Goal: Task Accomplishment & Management: Use online tool/utility

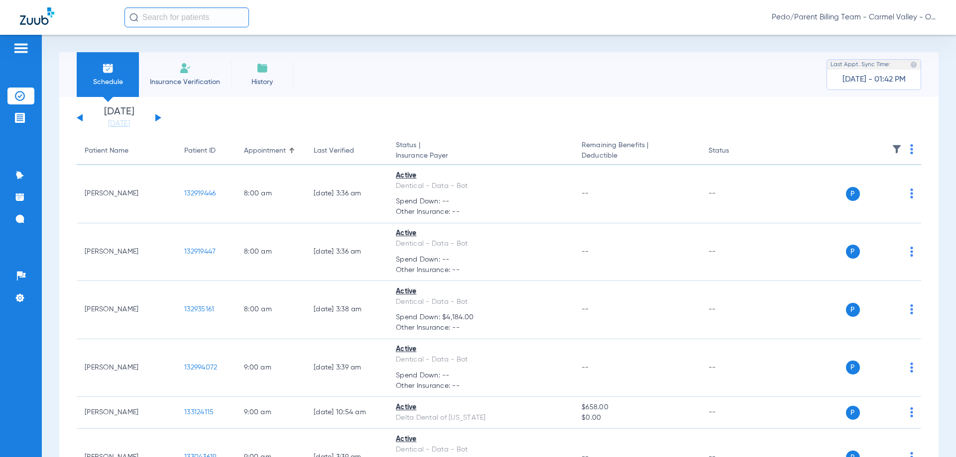
click at [212, 26] on input "text" at bounding box center [186, 17] width 124 height 20
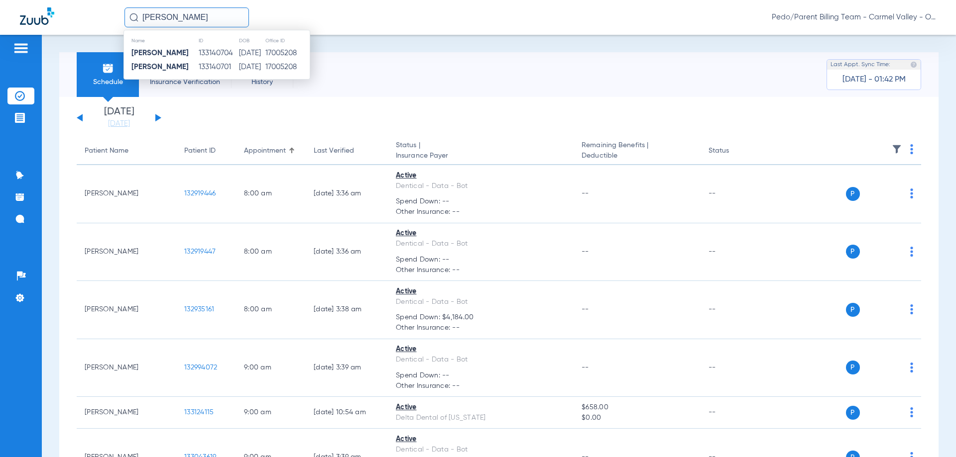
type input "[PERSON_NAME]"
click at [813, 16] on span "Pedo/Parent Billing Team - Carmel Valley - Ortho | The Super Dentists" at bounding box center [853, 17] width 164 height 10
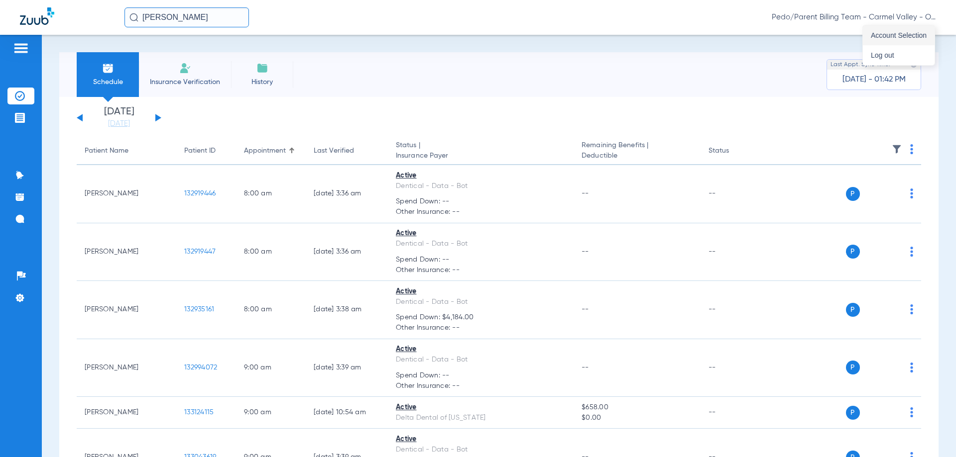
click at [891, 37] on span "Account Selection" at bounding box center [899, 35] width 56 height 7
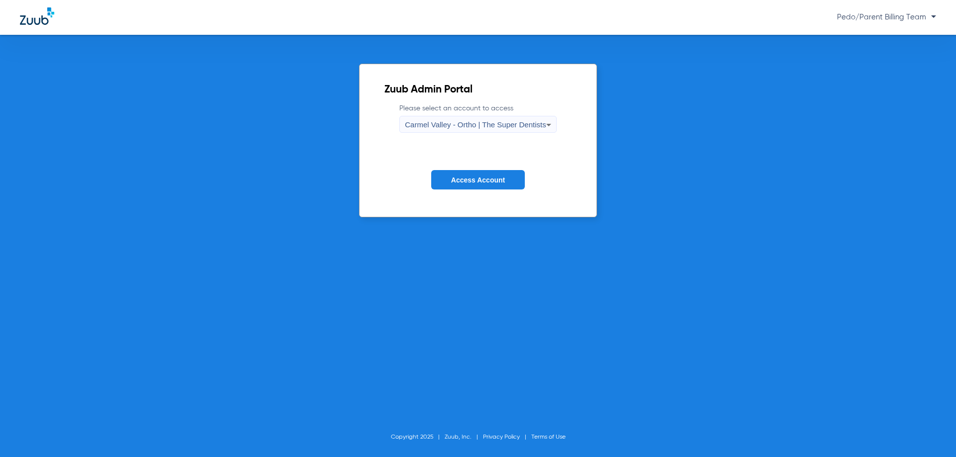
click at [542, 132] on div "Carmel Valley - Ortho | The Super Dentists" at bounding box center [475, 124] width 141 height 17
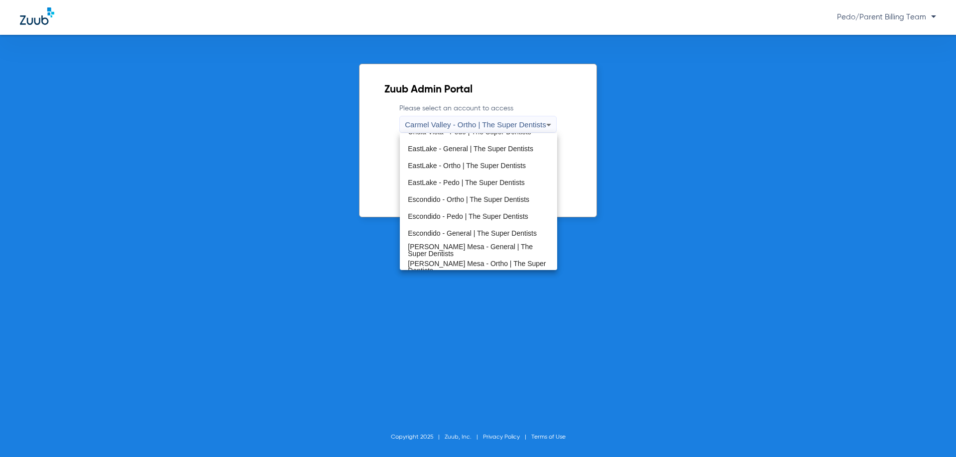
scroll to position [117, 0]
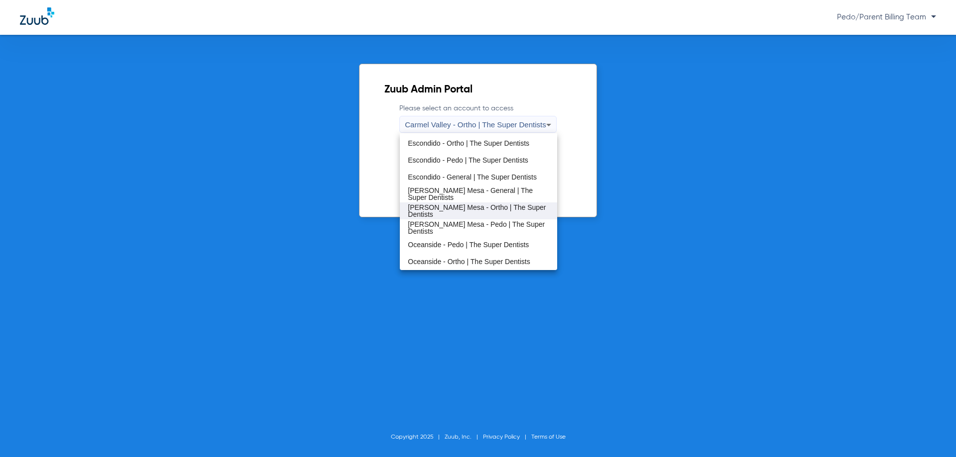
click at [489, 211] on span "[PERSON_NAME] Mesa - Ortho | The Super Dentists" at bounding box center [478, 211] width 141 height 14
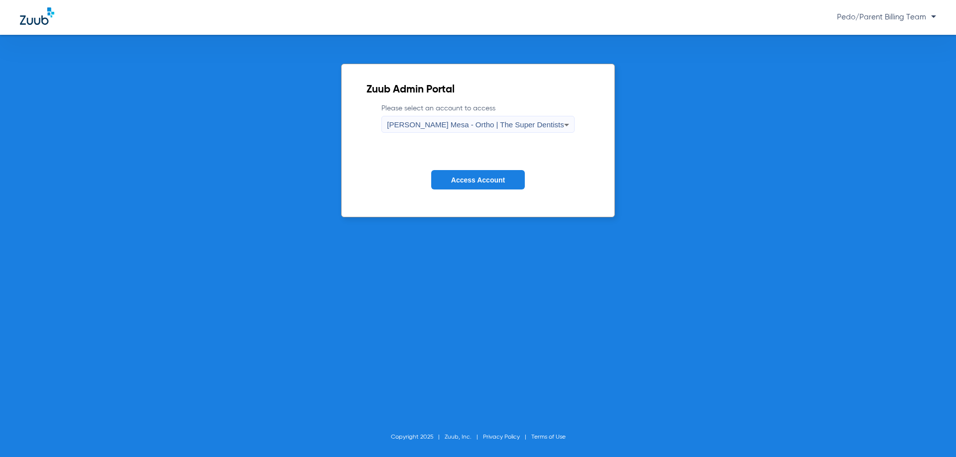
click at [501, 184] on button "Access Account" at bounding box center [478, 179] width 94 height 19
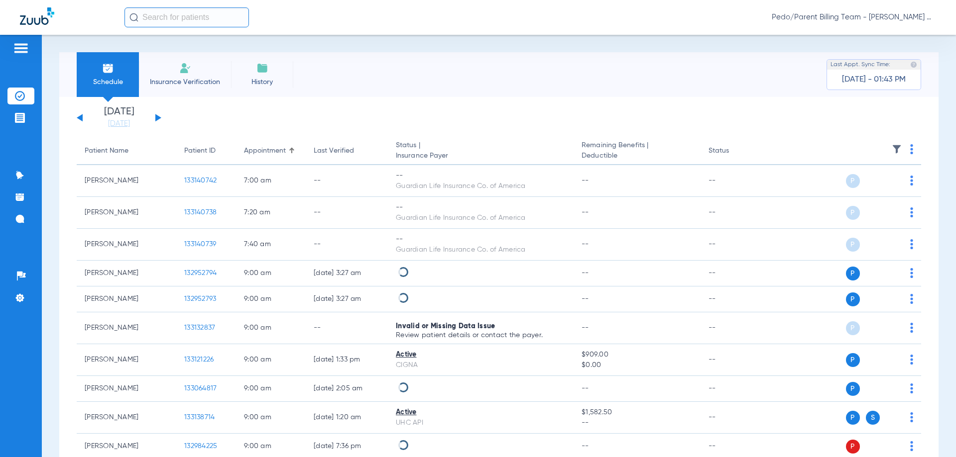
click at [200, 17] on input "text" at bounding box center [186, 17] width 124 height 20
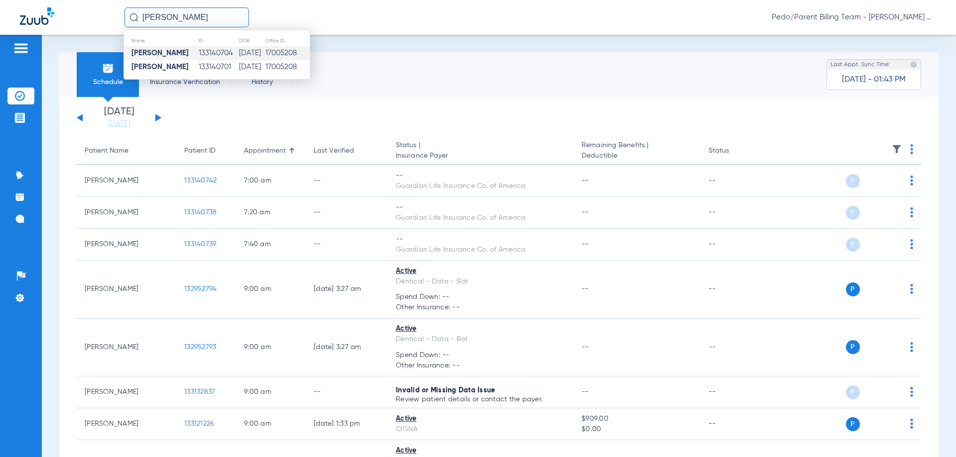
type input "[PERSON_NAME]"
click at [238, 55] on td "[DATE]" at bounding box center [251, 53] width 26 height 14
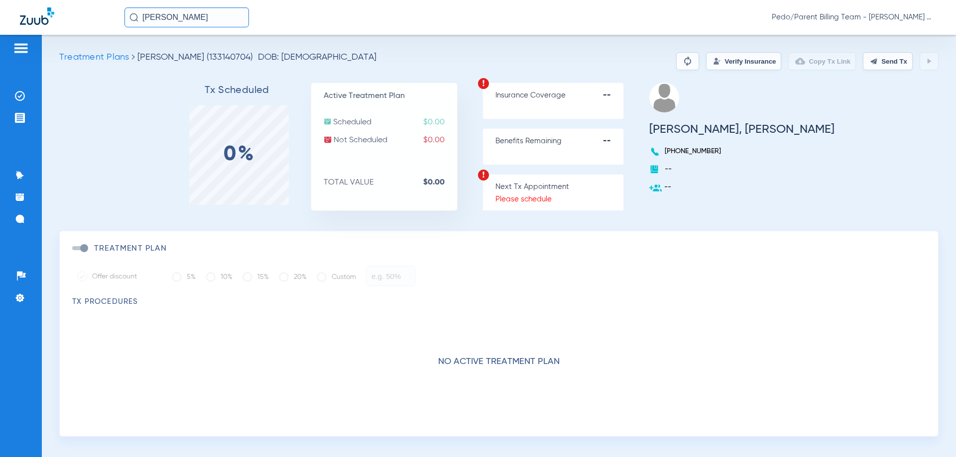
click at [706, 59] on button "Verify Insurance" at bounding box center [743, 61] width 75 height 18
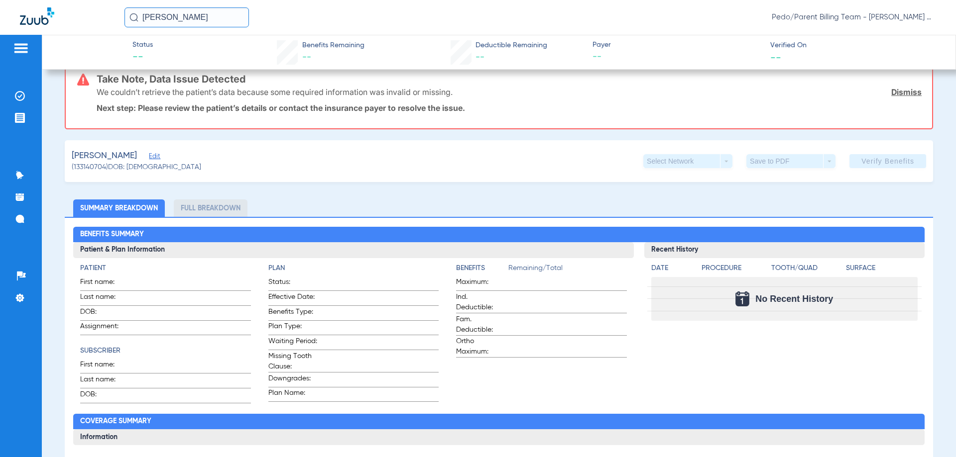
scroll to position [100, 0]
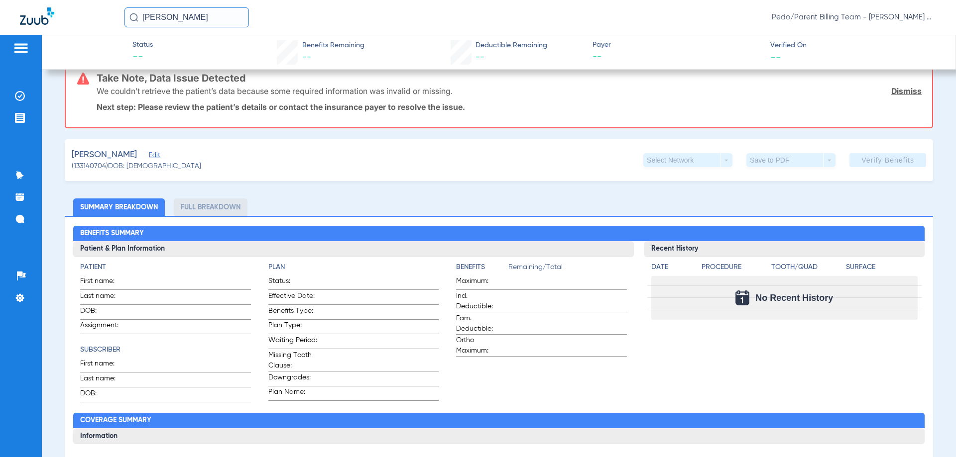
click at [158, 157] on div "[PERSON_NAME]" at bounding box center [136, 155] width 129 height 12
click at [155, 155] on span "Edit" at bounding box center [153, 156] width 9 height 9
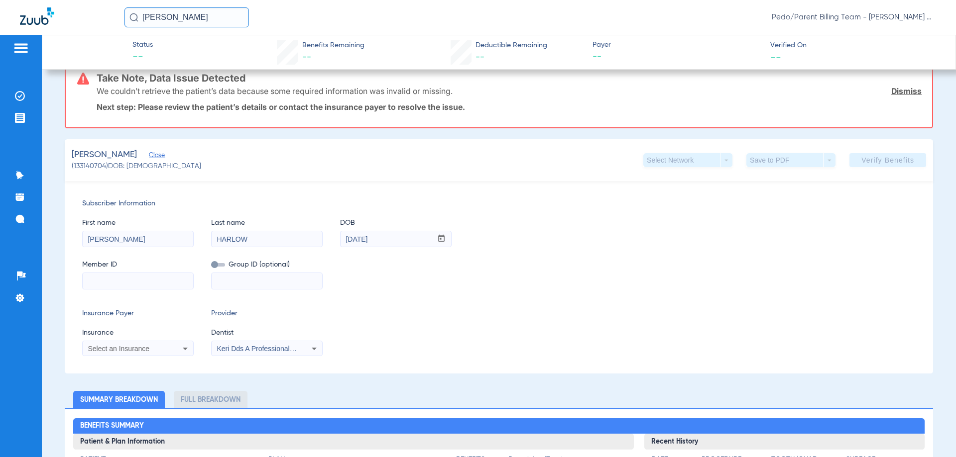
click at [123, 280] on input at bounding box center [138, 281] width 110 height 16
paste input "911666197"
type input "911666197"
click at [194, 347] on div "Insurance Payer Insurance Select an Insurance Provider Dentist Keri Dds A Profe…" at bounding box center [498, 333] width 833 height 48
click at [183, 349] on icon at bounding box center [185, 349] width 12 height 12
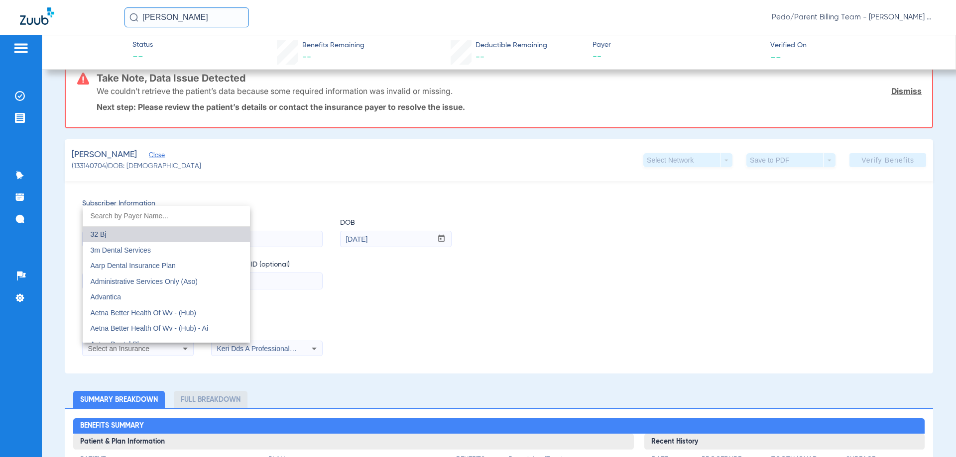
click at [189, 232] on mat-option "32 Bj" at bounding box center [166, 235] width 167 height 16
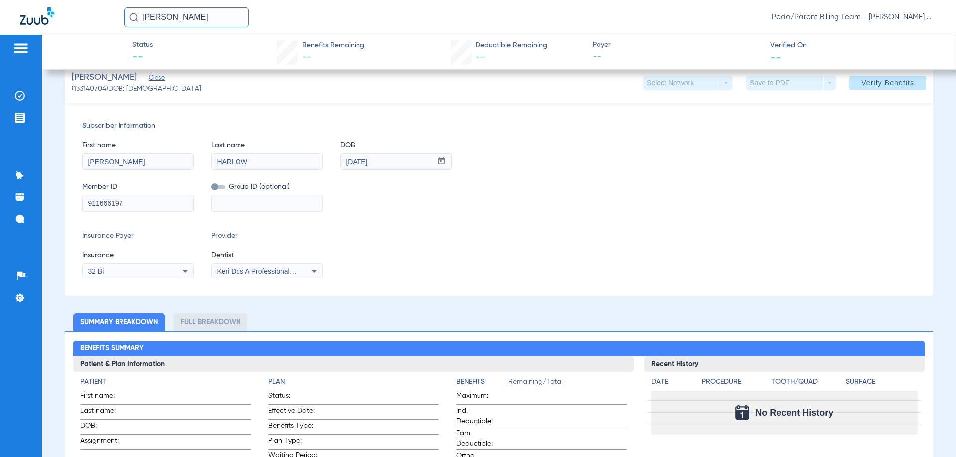
click at [151, 273] on div "32 Bj" at bounding box center [128, 271] width 80 height 7
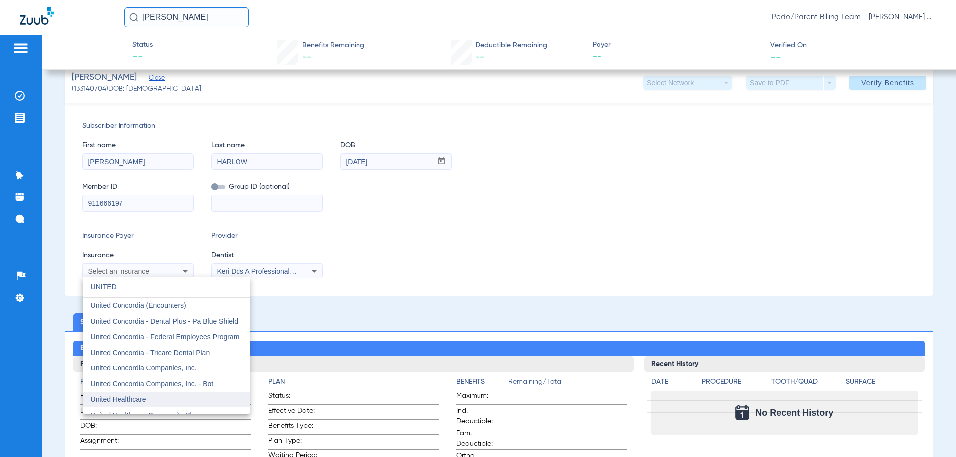
type input "UNITED"
click at [184, 394] on mat-option "United Healthcare" at bounding box center [166, 400] width 167 height 16
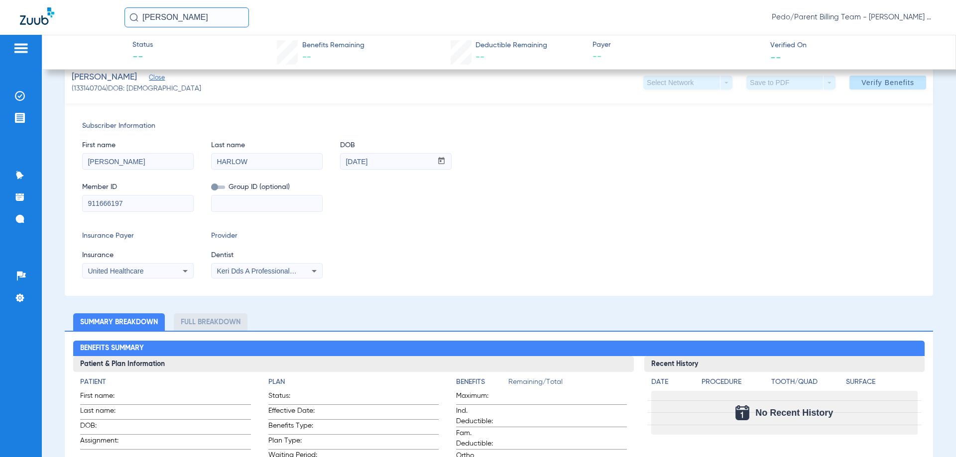
click at [294, 273] on span "Keri Dds A Professional Corp 1891030730" at bounding box center [282, 271] width 130 height 8
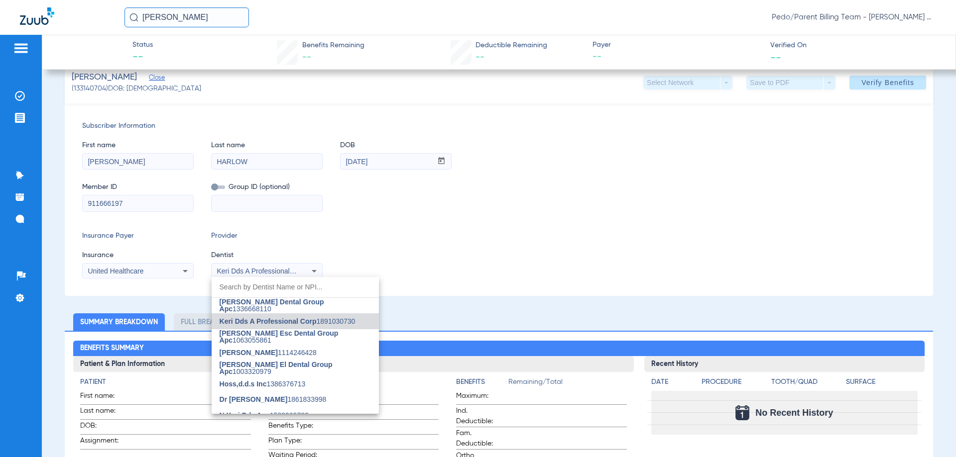
click at [291, 285] on input "dropdown search" at bounding box center [295, 287] width 167 height 20
click at [287, 306] on span "[PERSON_NAME] Dental Group Apc" at bounding box center [271, 305] width 105 height 15
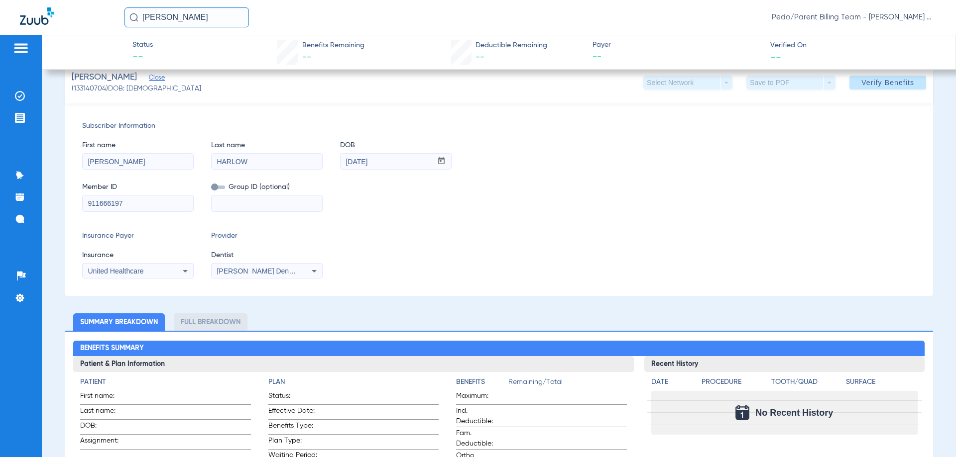
click at [437, 269] on div "Insurance Payer Insurance United Healthcare Provider Dentist [PERSON_NAME] Dent…" at bounding box center [498, 255] width 833 height 48
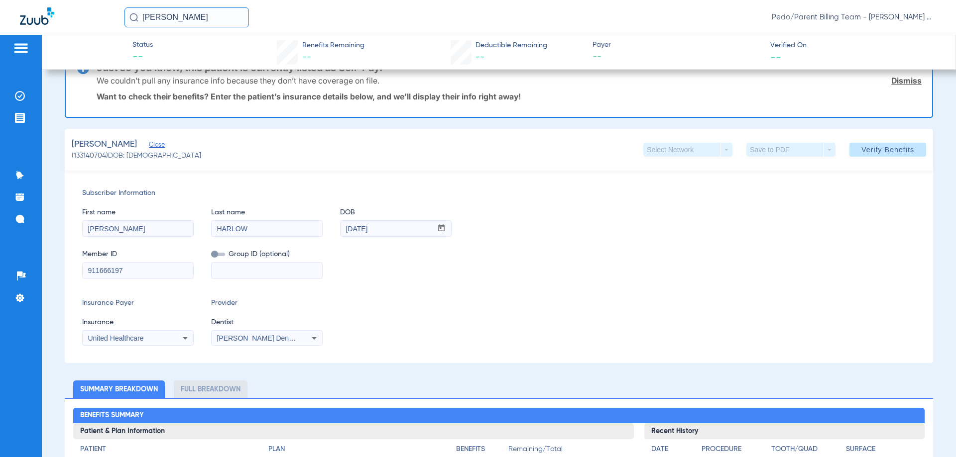
scroll to position [50, 0]
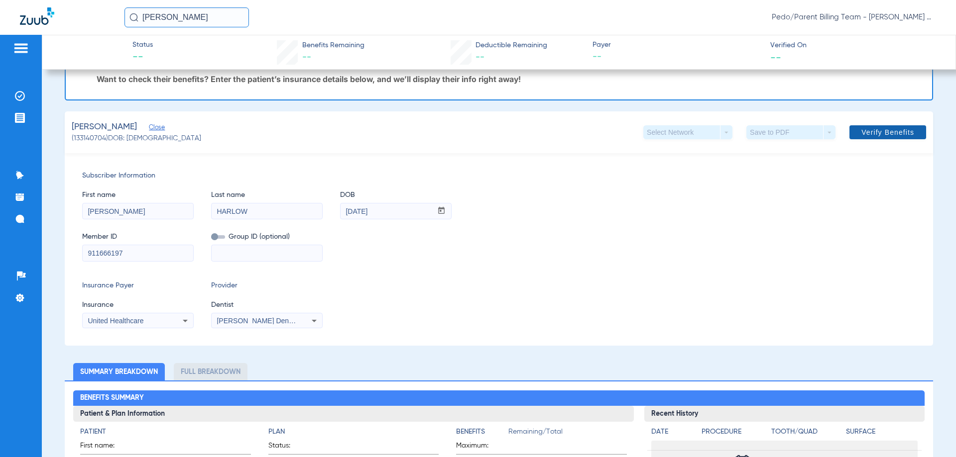
click at [853, 131] on span at bounding box center [887, 132] width 77 height 24
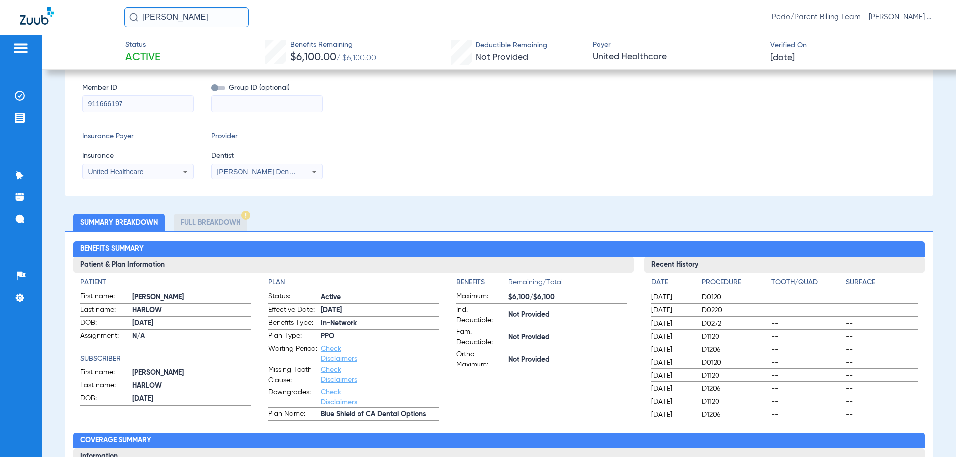
scroll to position [0, 0]
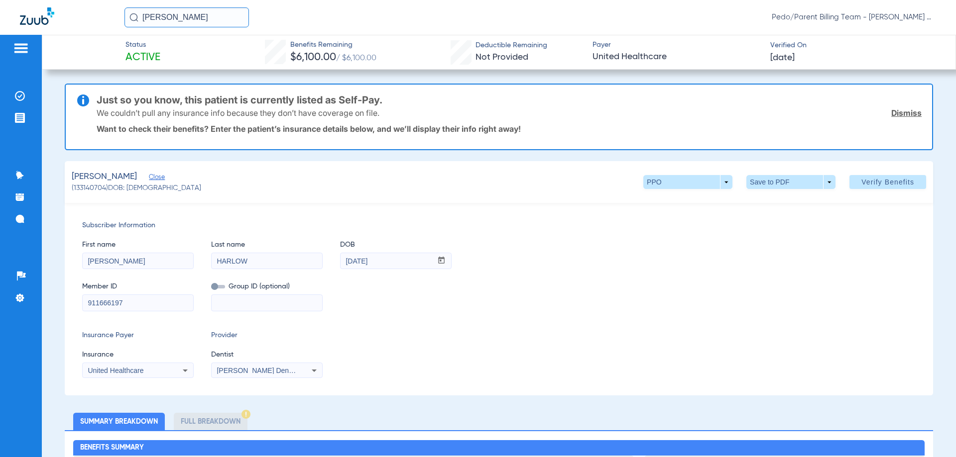
drag, startPoint x: 632, startPoint y: 250, endPoint x: 694, endPoint y: 281, distance: 69.7
click at [693, 281] on div "Member ID 911666197 Group ID (optional)" at bounding box center [498, 292] width 833 height 38
click at [804, 183] on span at bounding box center [790, 182] width 89 height 14
click at [803, 204] on span "Save to PDF" at bounding box center [786, 202] width 39 height 7
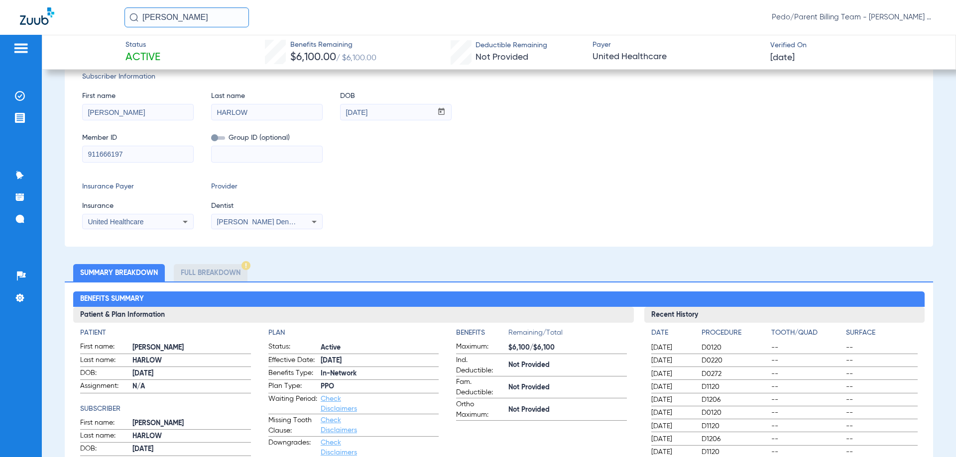
scroll to position [149, 0]
click at [190, 274] on li "Full Breakdown" at bounding box center [211, 272] width 74 height 17
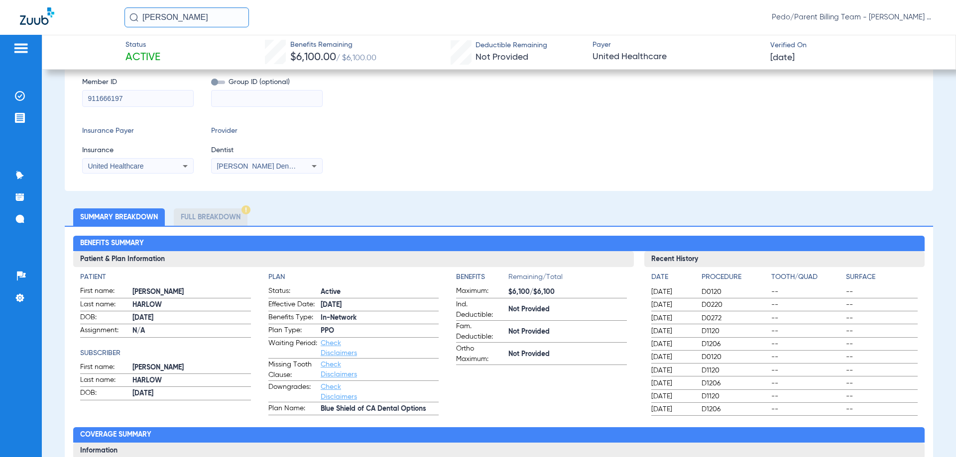
scroll to position [199, 0]
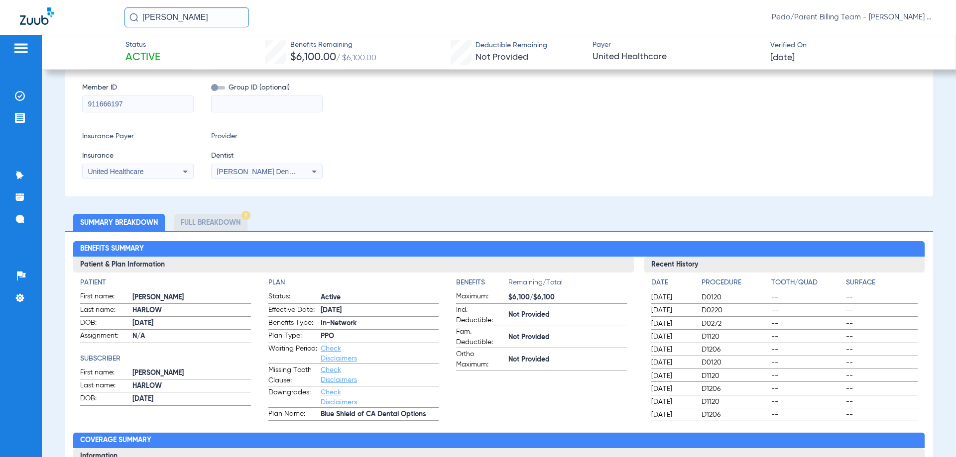
click at [224, 221] on li "Full Breakdown" at bounding box center [211, 222] width 74 height 17
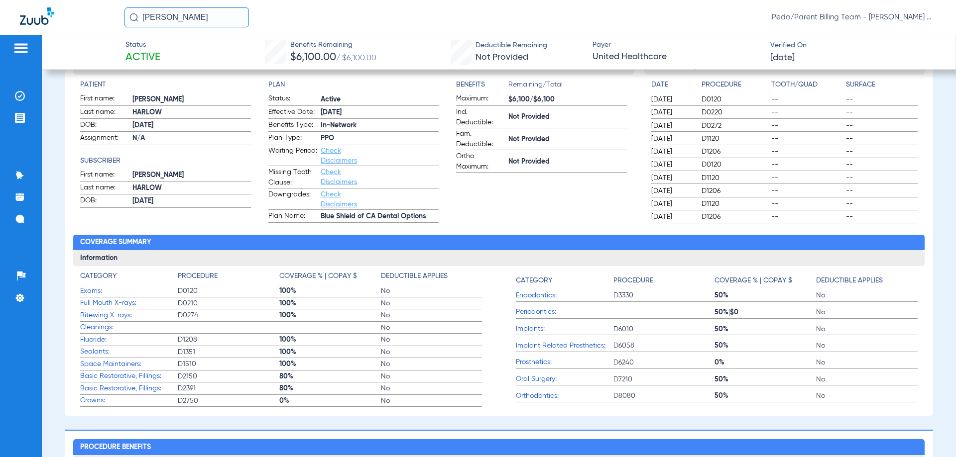
scroll to position [398, 0]
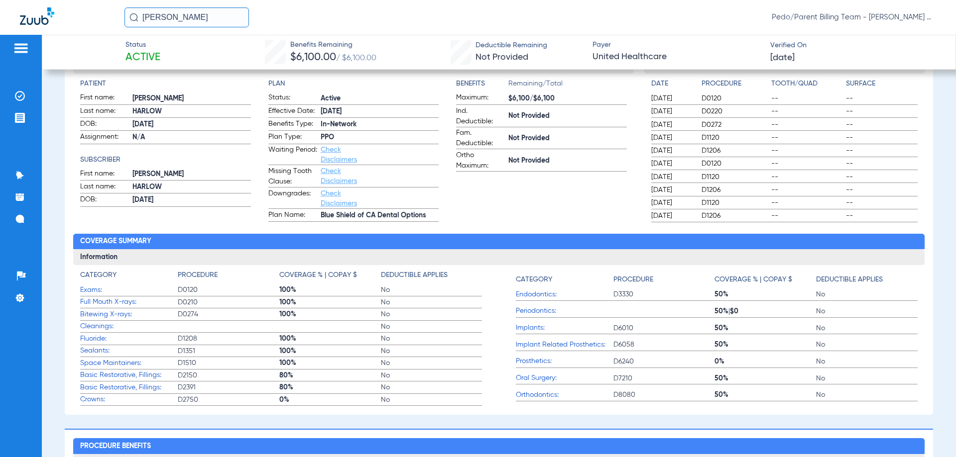
click at [553, 205] on app-benefits-information "Benefits Remaining/Total Maximum: $6,100/$6,100 Ind. Deductible: Not Provided F…" at bounding box center [541, 150] width 170 height 143
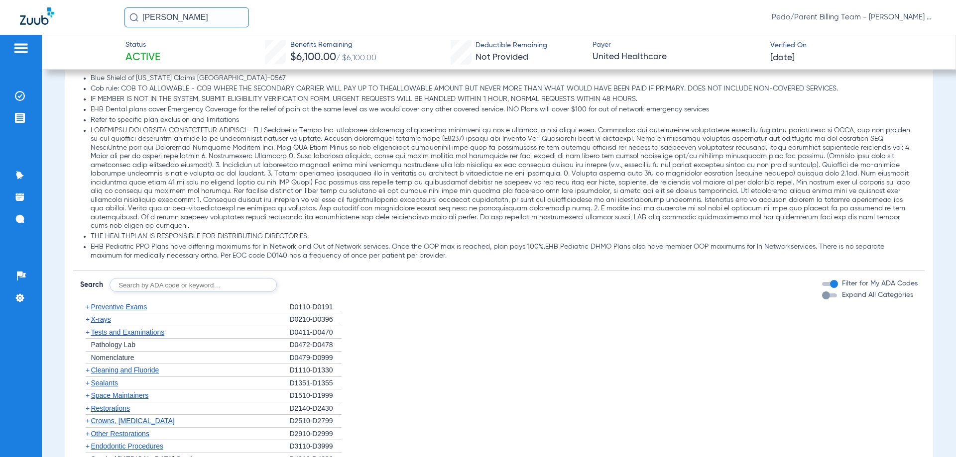
scroll to position [697, 0]
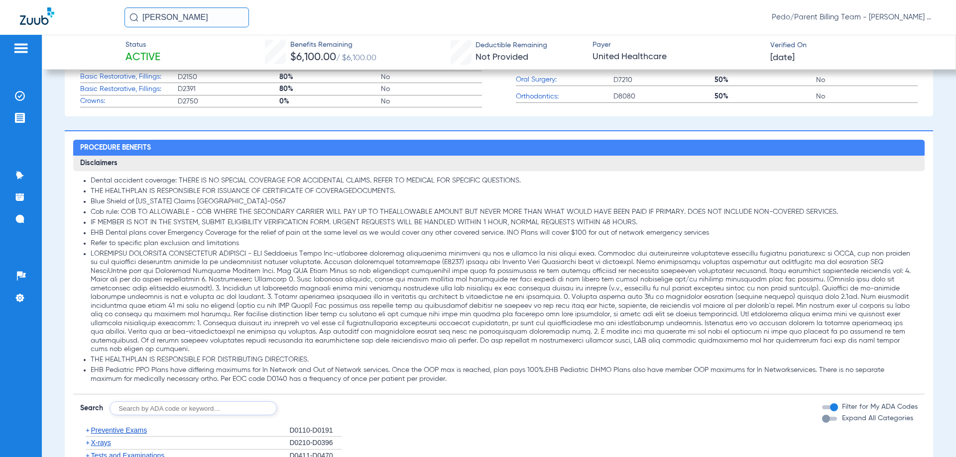
drag, startPoint x: 233, startPoint y: 18, endPoint x: 121, endPoint y: 16, distance: 111.5
click at [121, 16] on div "[PERSON_NAME]/Parent Billing Team - [PERSON_NAME] Mesa - Ortho | The Super Dent…" at bounding box center [478, 17] width 956 height 35
click at [206, 18] on input "[PERSON_NAME]" at bounding box center [186, 17] width 124 height 20
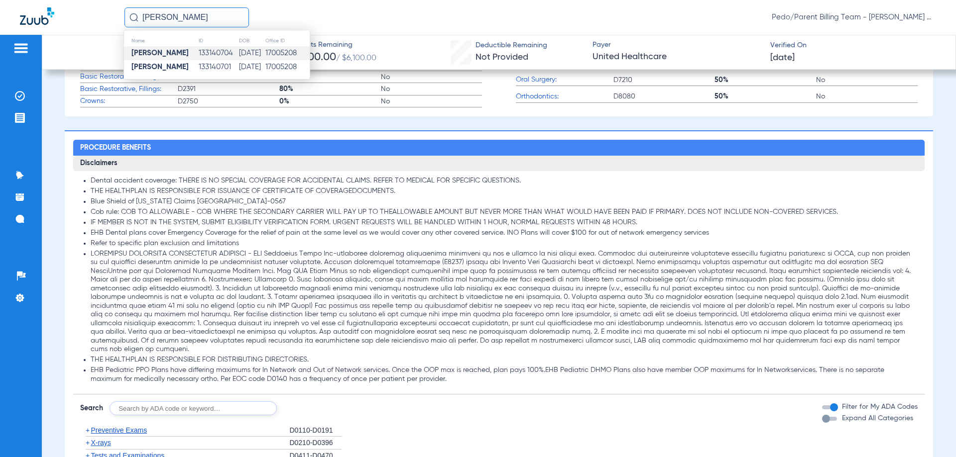
click at [163, 17] on input "[PERSON_NAME]" at bounding box center [186, 17] width 124 height 20
type input "[PERSON_NAME]"
click at [189, 51] on strong "[PERSON_NAME]" at bounding box center [159, 52] width 57 height 7
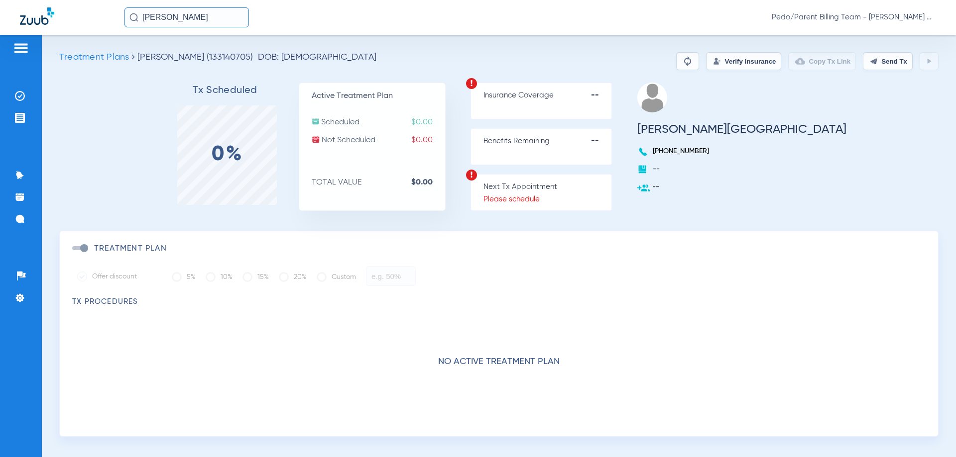
click at [726, 64] on button "Verify Insurance" at bounding box center [743, 61] width 75 height 18
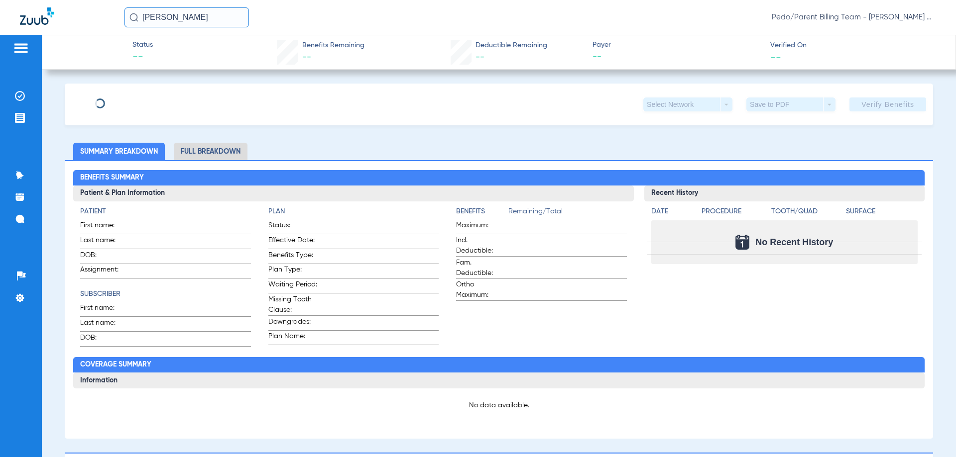
type input "ALESSANDRA"
type input "HARLOW"
type input "[DATE]"
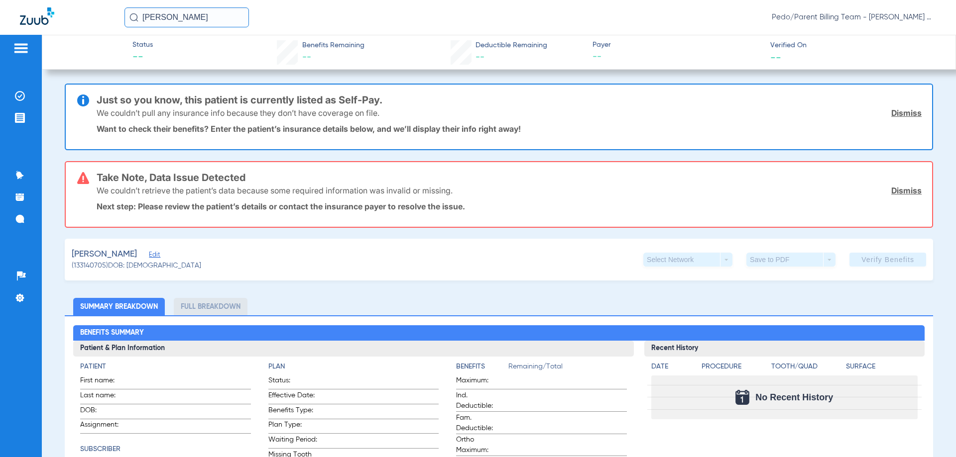
click at [158, 256] on span "Edit" at bounding box center [153, 255] width 9 height 9
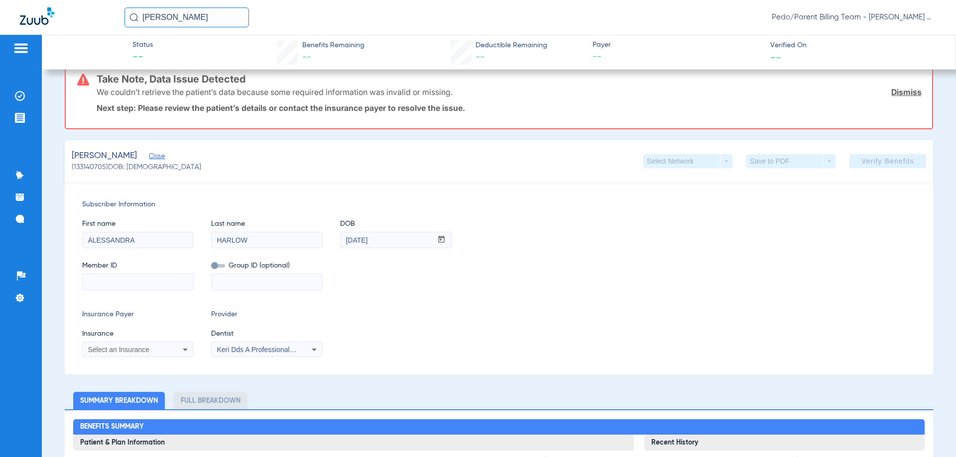
scroll to position [100, 0]
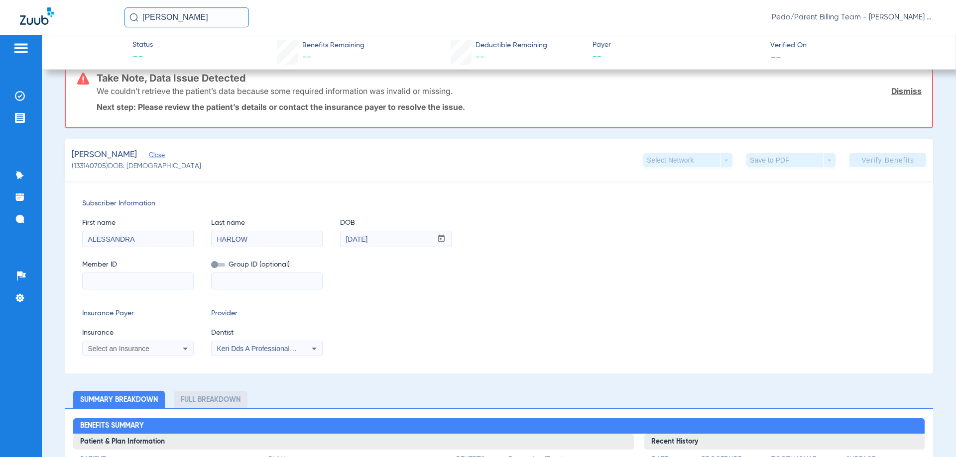
click at [162, 279] on input at bounding box center [138, 281] width 110 height 16
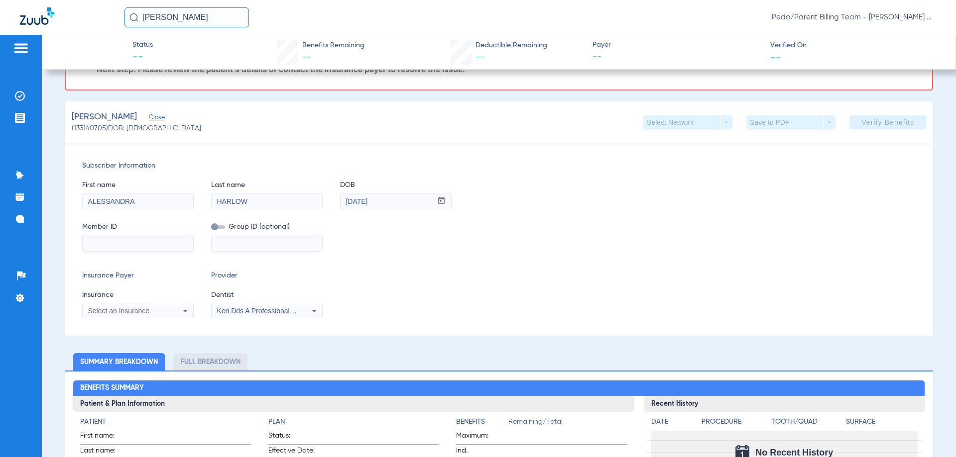
scroll to position [149, 0]
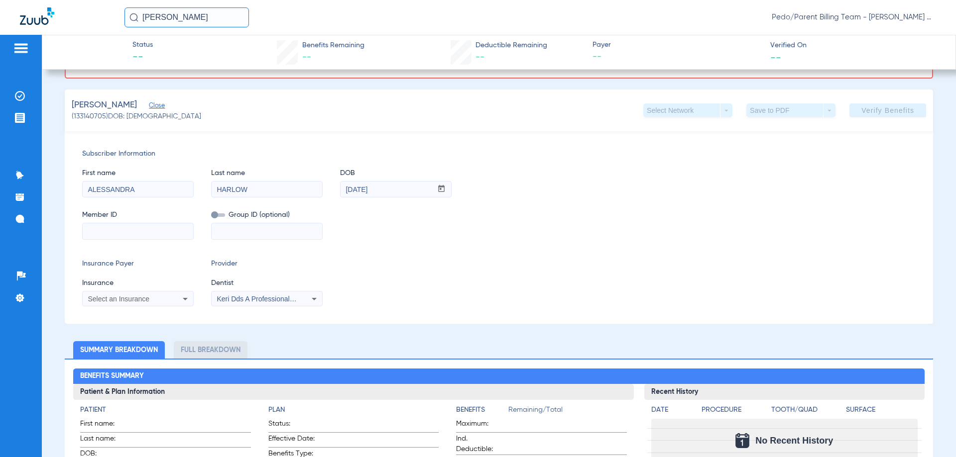
click at [142, 228] on input at bounding box center [138, 231] width 110 height 16
paste input "911666197"
type input "911666197"
click at [167, 296] on div "Select an Insurance" at bounding box center [128, 299] width 80 height 7
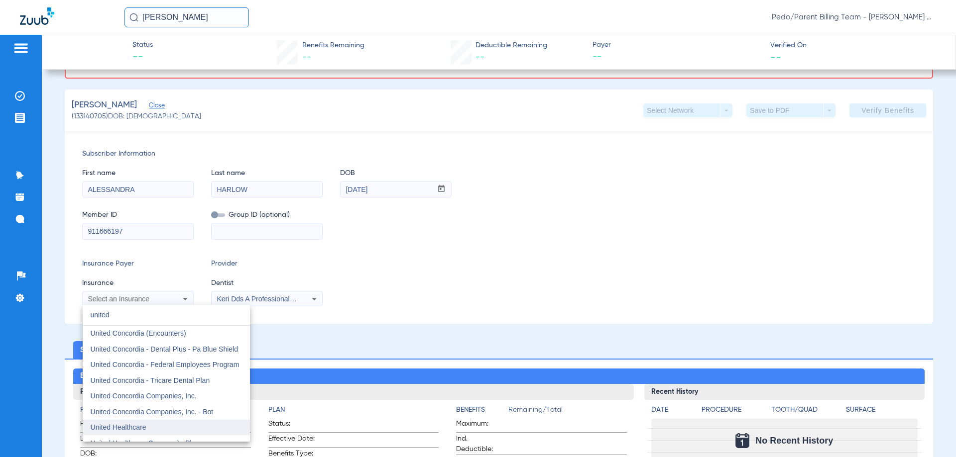
type input "united"
click at [180, 423] on mat-option "United Healthcare" at bounding box center [166, 428] width 167 height 16
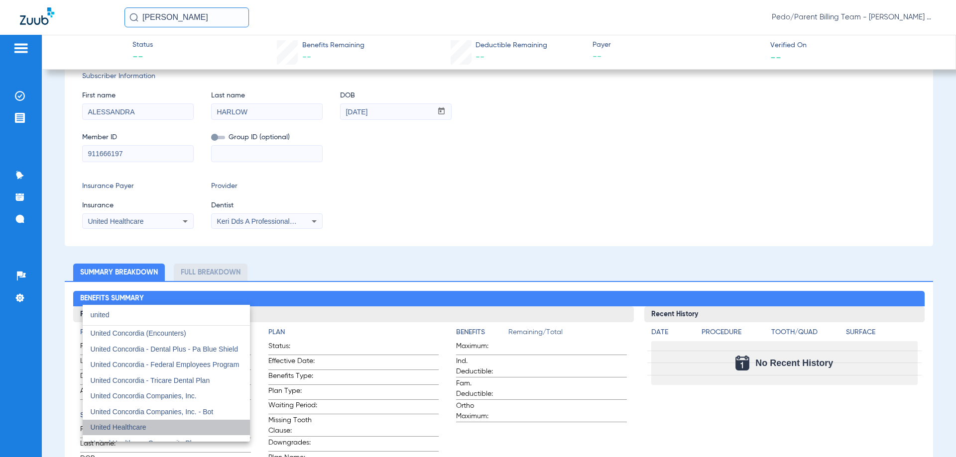
scroll to position [72, 0]
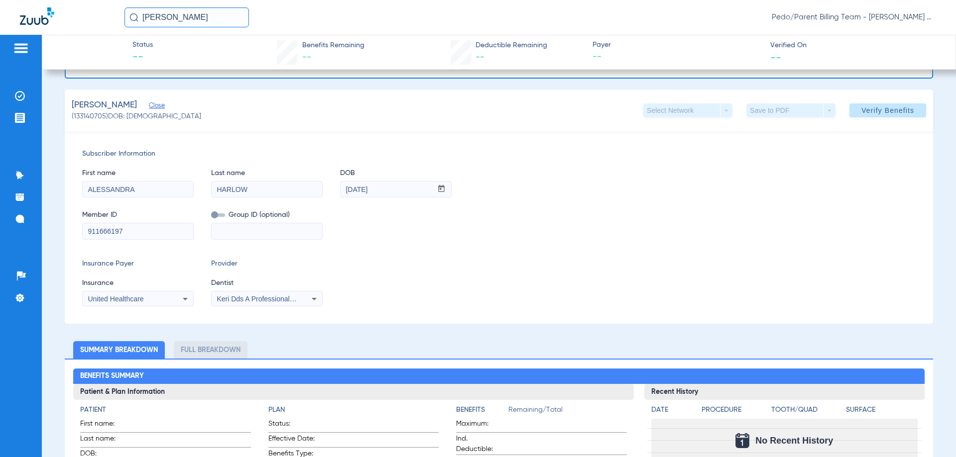
click at [293, 299] on span "Keri Dds A Professional Corp 1891030730" at bounding box center [282, 299] width 130 height 8
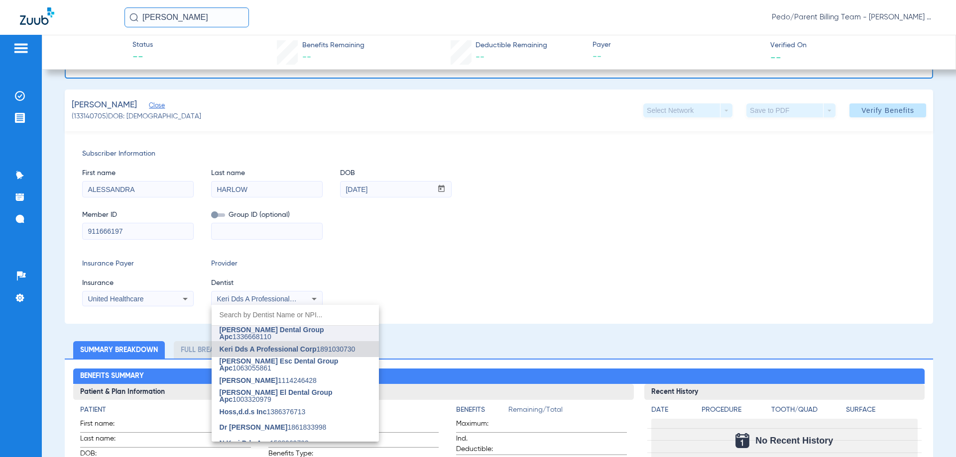
click at [269, 335] on span "[PERSON_NAME] Dental Group Apc" at bounding box center [271, 333] width 105 height 15
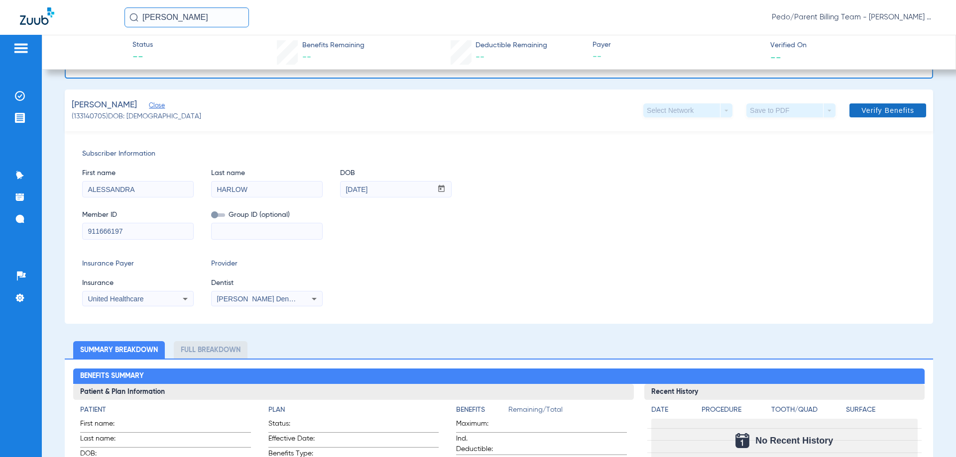
click at [875, 104] on span at bounding box center [887, 111] width 77 height 24
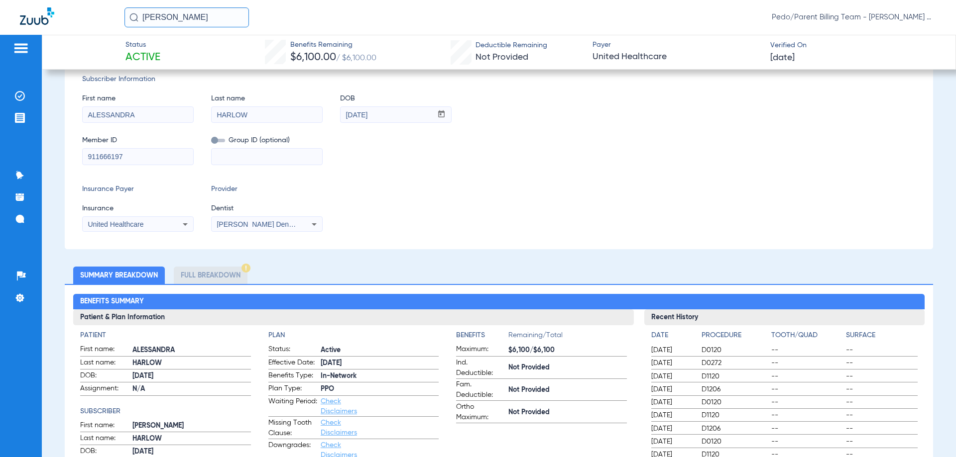
scroll to position [0, 0]
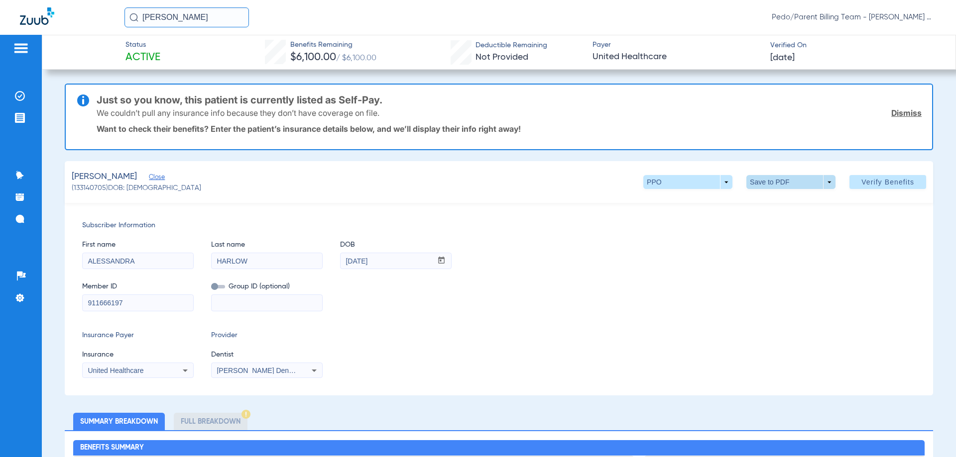
click at [800, 184] on span at bounding box center [790, 182] width 89 height 14
click at [794, 204] on span "Save to PDF" at bounding box center [786, 202] width 39 height 7
